Goal: Find specific page/section: Find specific page/section

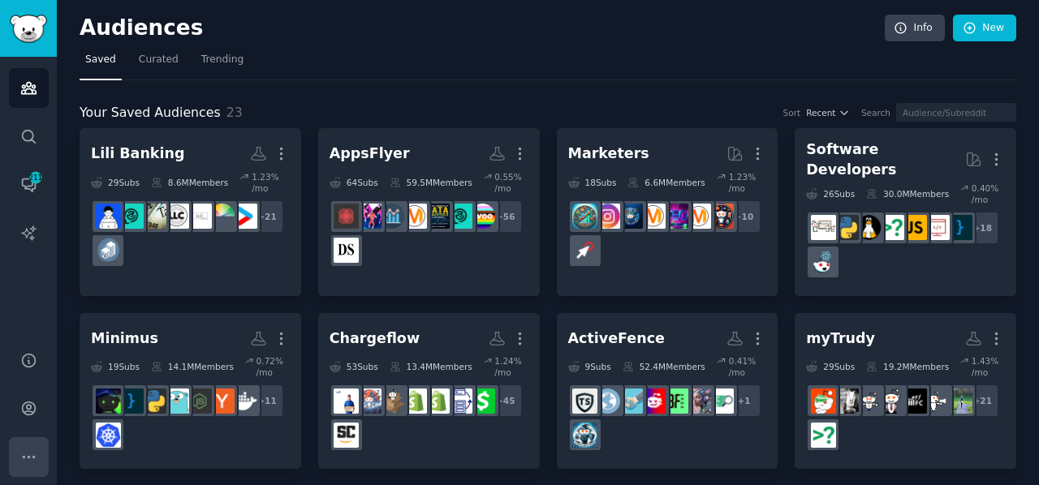
click at [23, 452] on icon "Sidebar" at bounding box center [28, 457] width 17 height 17
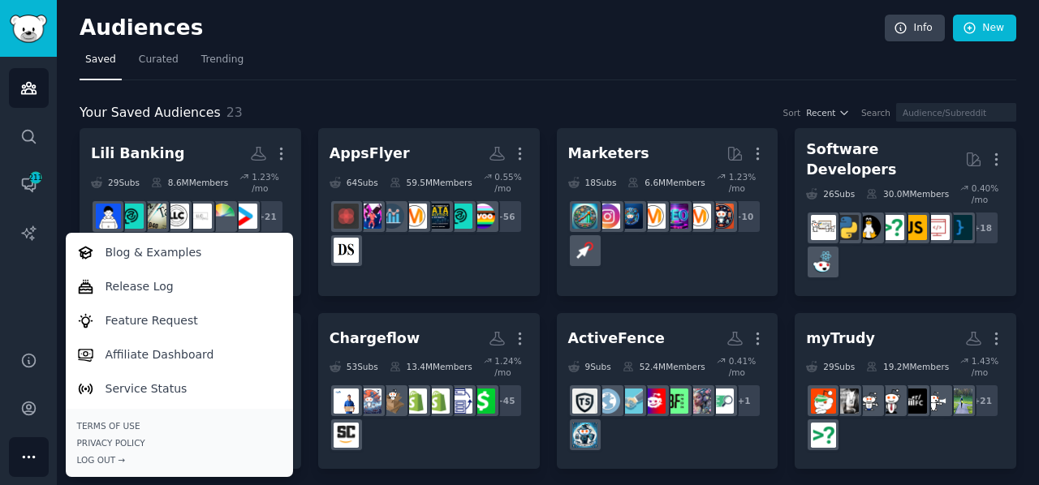
click at [23, 452] on icon "Sidebar" at bounding box center [28, 457] width 17 height 17
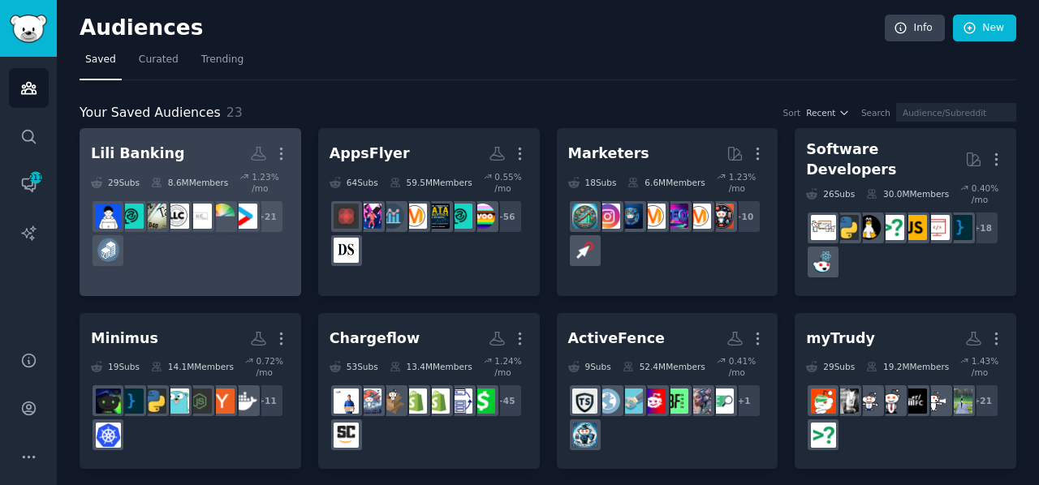
click at [150, 161] on div "Lili Banking" at bounding box center [137, 154] width 93 height 20
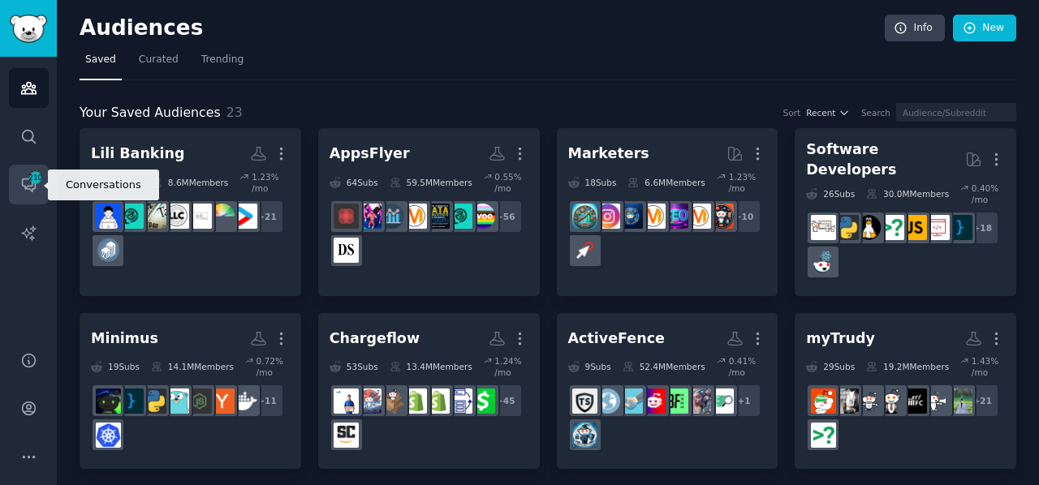
click at [28, 183] on span "210" at bounding box center [35, 177] width 15 height 11
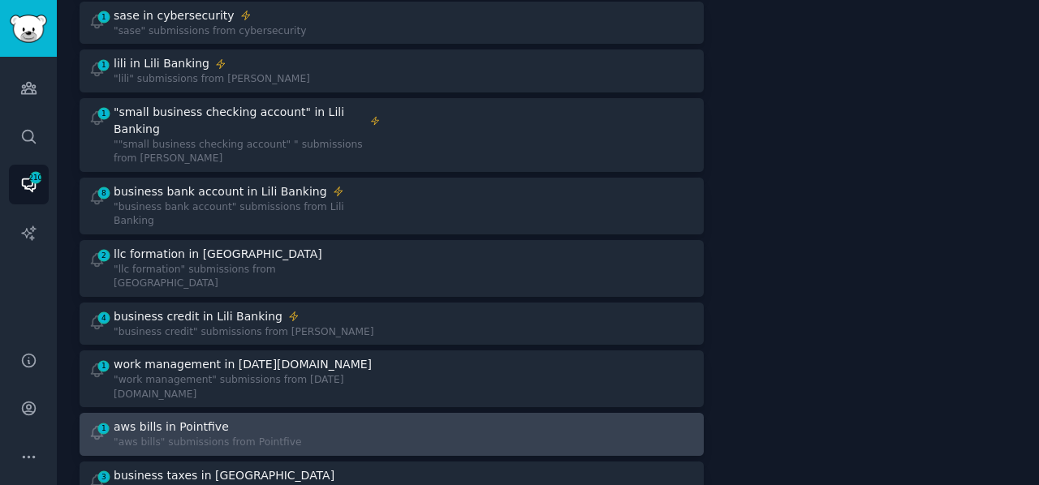
scroll to position [562, 0]
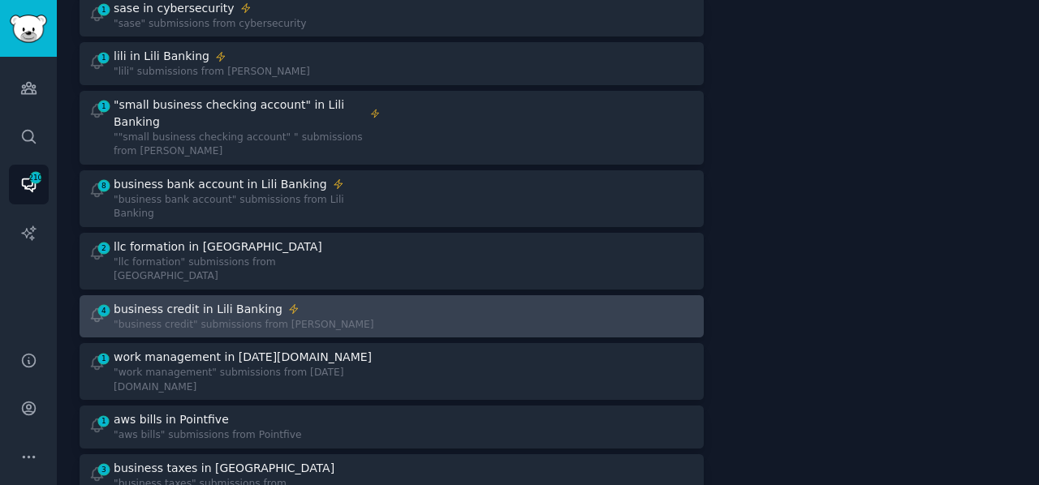
click at [183, 301] on div "business credit in Lili Banking" at bounding box center [198, 309] width 169 height 17
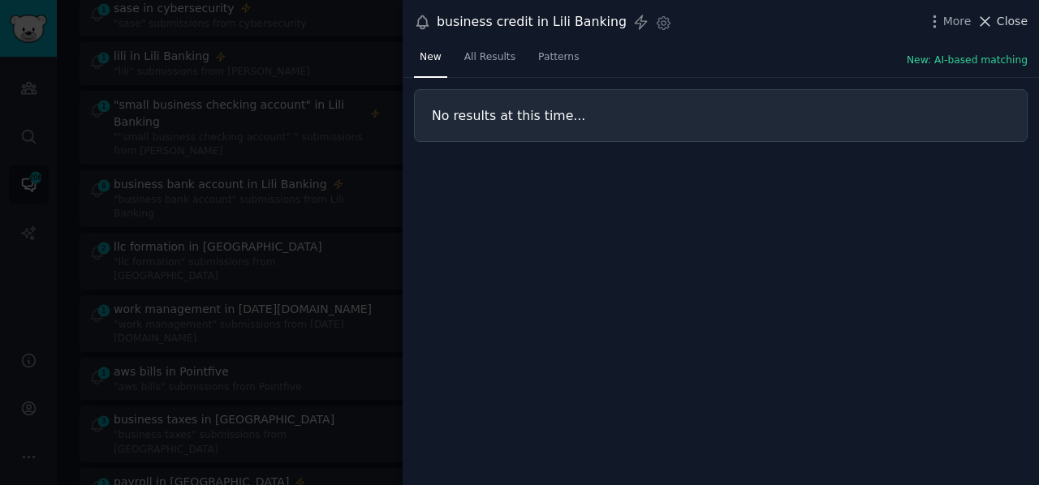
click at [988, 22] on icon at bounding box center [985, 21] width 9 height 9
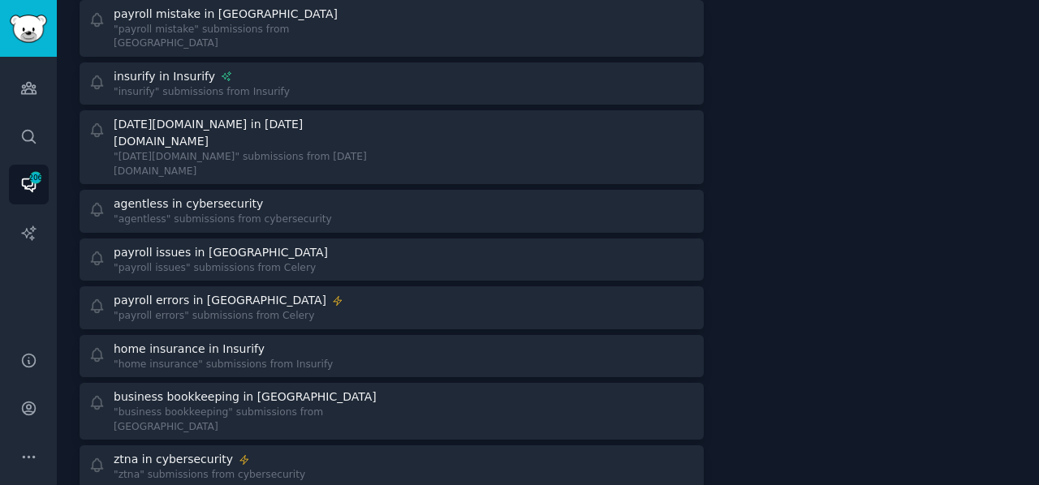
scroll to position [2051, 0]
